Goal: Transaction & Acquisition: Purchase product/service

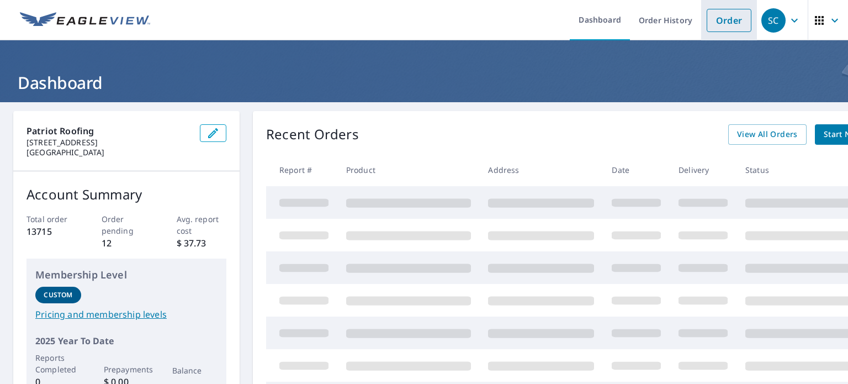
click at [721, 12] on link "Order" at bounding box center [729, 20] width 45 height 23
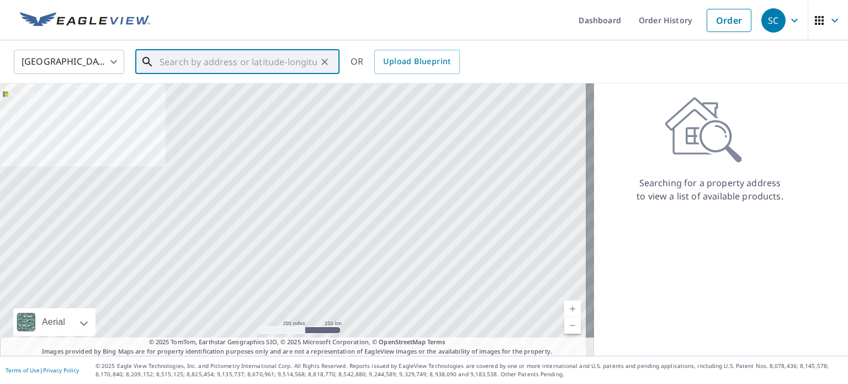
click at [316, 70] on input "text" at bounding box center [238, 61] width 157 height 31
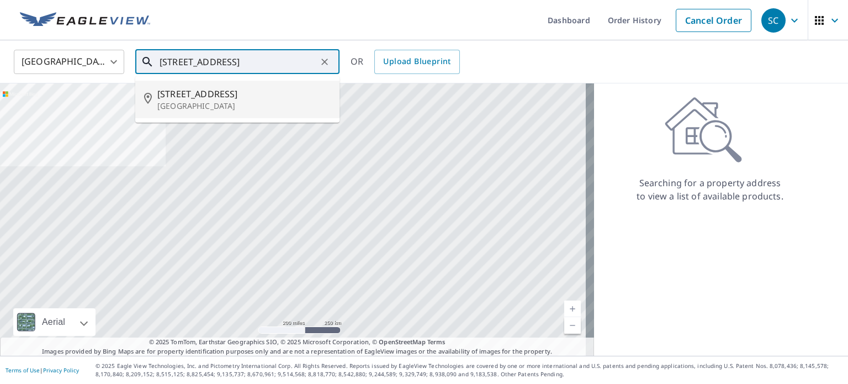
click at [276, 94] on span "[STREET_ADDRESS]" at bounding box center [243, 93] width 173 height 13
type input "[STREET_ADDRESS]"
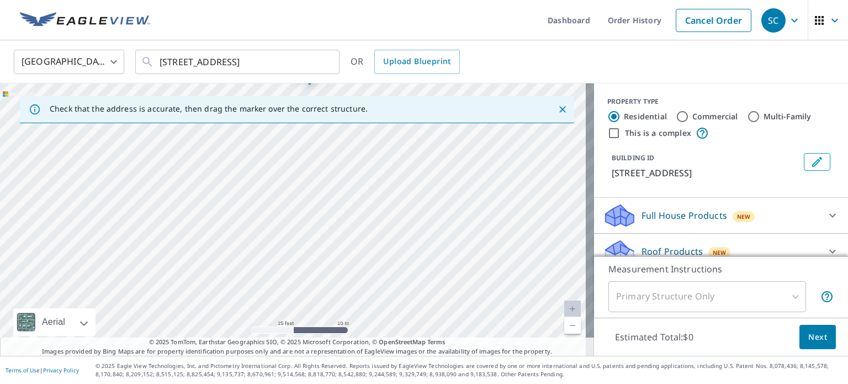
click at [379, 170] on div "[STREET_ADDRESS]" at bounding box center [297, 219] width 594 height 272
drag, startPoint x: 379, startPoint y: 170, endPoint x: 394, endPoint y: 114, distance: 57.2
click at [394, 114] on div "Check that the address is accurate, then drag the marker over the correct struc…" at bounding box center [297, 219] width 594 height 272
click at [401, 161] on div "[STREET_ADDRESS]" at bounding box center [297, 219] width 594 height 272
click at [462, 176] on div "[STREET_ADDRESS]" at bounding box center [297, 219] width 594 height 272
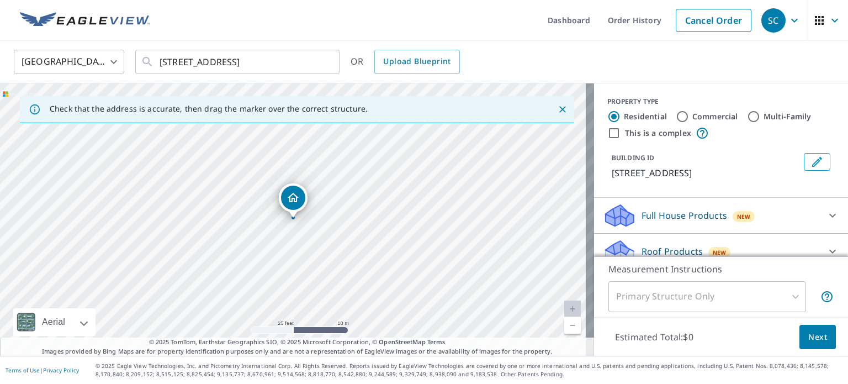
click at [462, 176] on div "[STREET_ADDRESS]" at bounding box center [297, 219] width 594 height 272
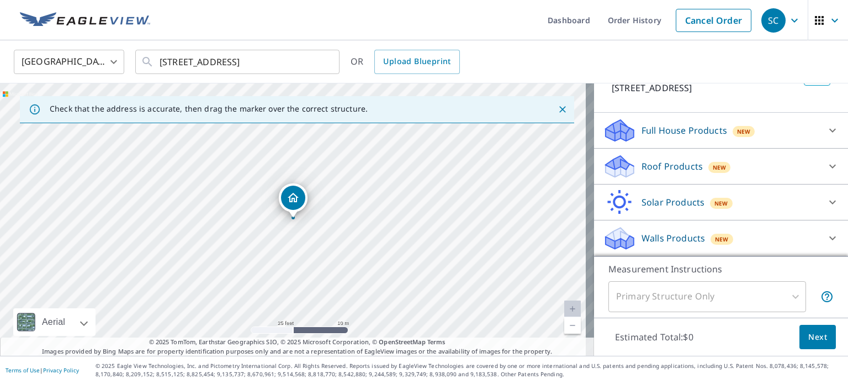
click at [632, 162] on div "Roof Products New" at bounding box center [711, 167] width 217 height 26
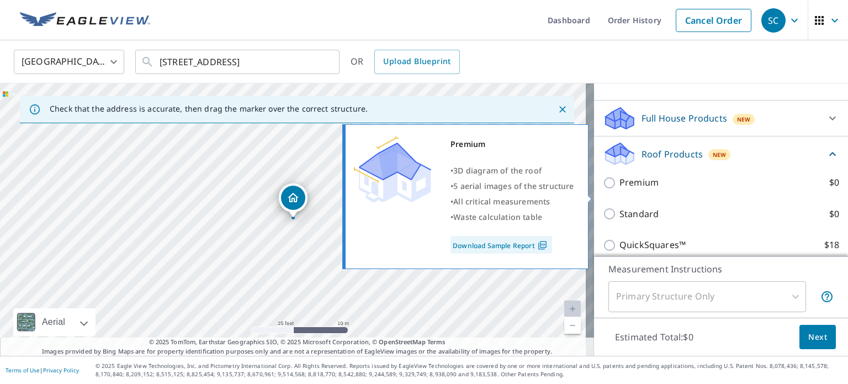
click at [667, 189] on label "Premium $0" at bounding box center [730, 183] width 220 height 14
click at [620, 189] on input "Premium $0" at bounding box center [611, 182] width 17 height 13
checkbox input "true"
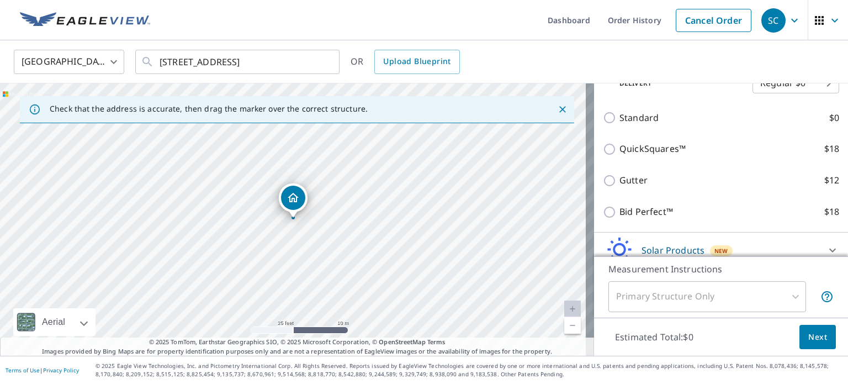
scroll to position [235, 0]
click at [809, 330] on span "Next" at bounding box center [818, 337] width 19 height 14
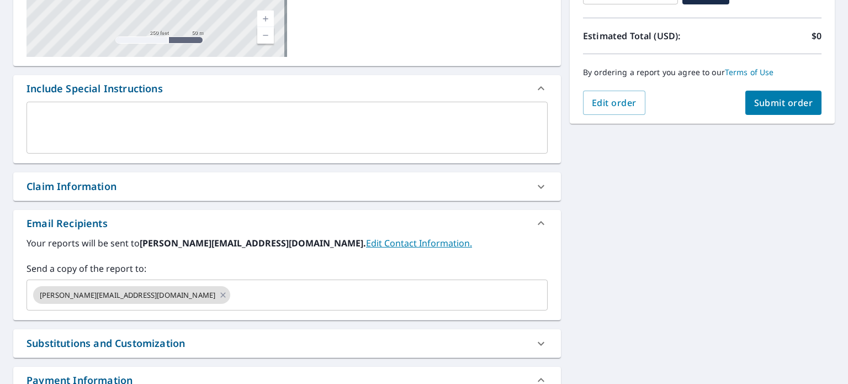
scroll to position [238, 0]
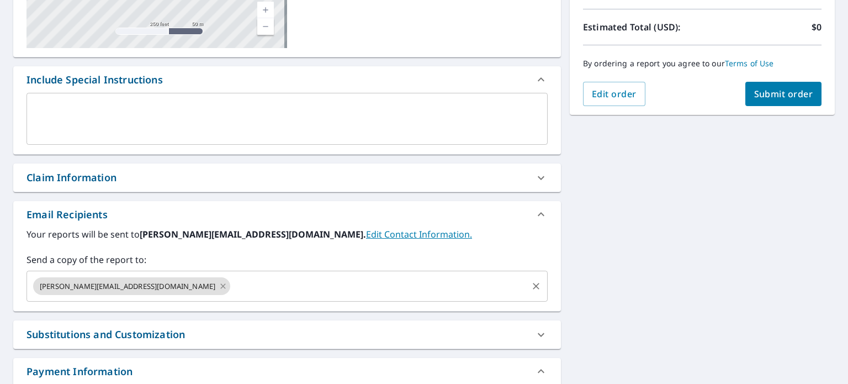
click at [219, 285] on icon at bounding box center [223, 286] width 9 height 12
checkbox input "true"
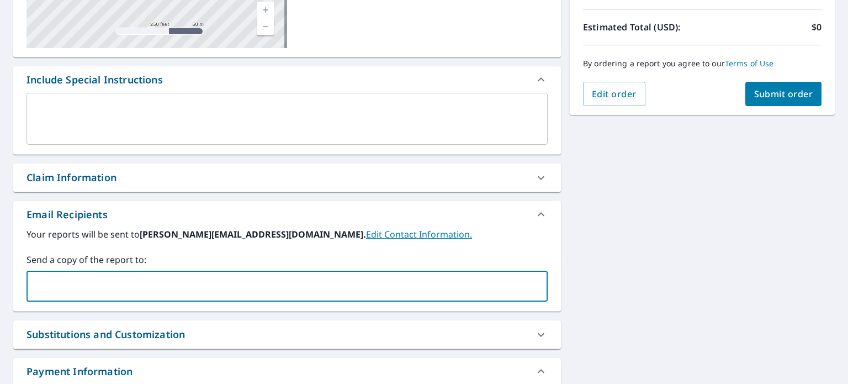
click at [134, 285] on input "text" at bounding box center [278, 286] width 495 height 21
type input "[PERSON_NAME][EMAIL_ADDRESS][DOMAIN_NAME]"
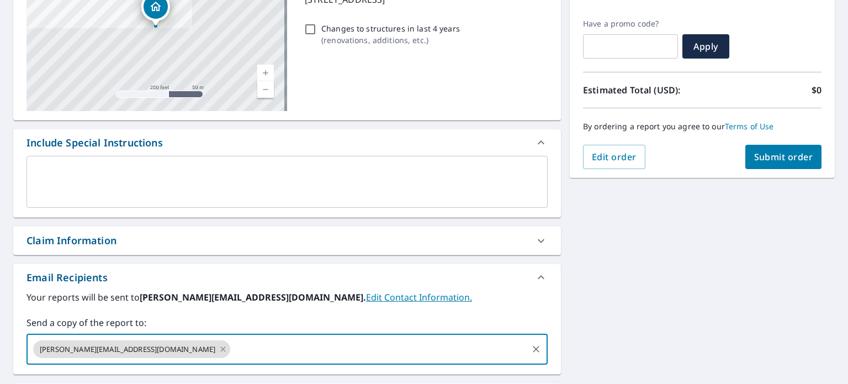
scroll to position [172, 0]
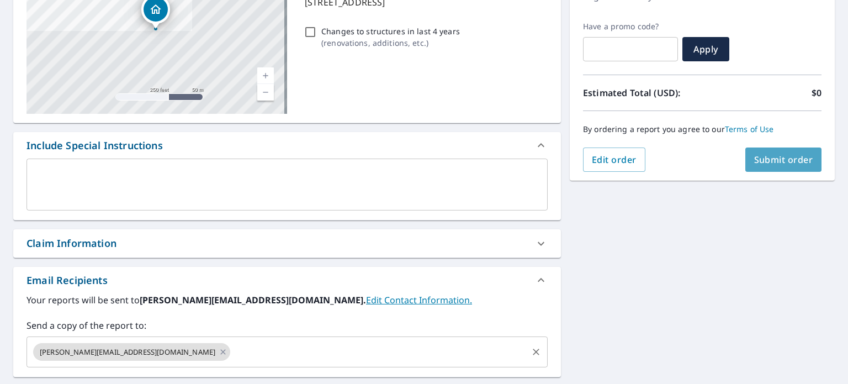
click at [755, 159] on span "Submit order" at bounding box center [784, 160] width 59 height 12
checkbox input "true"
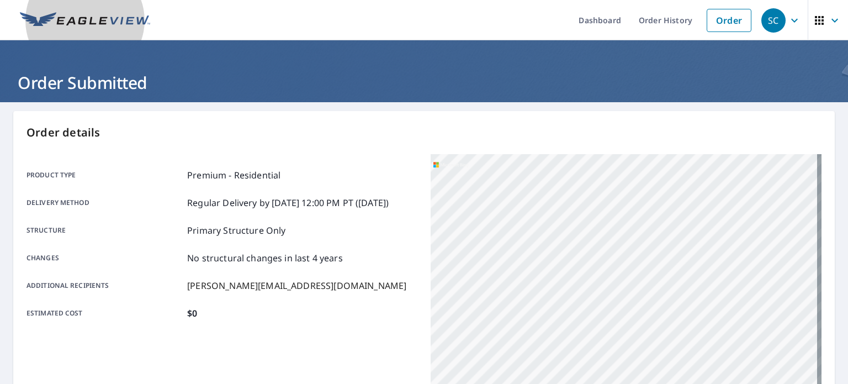
click at [64, 24] on img at bounding box center [85, 20] width 130 height 17
